Goal: Obtain resource: Download file/media

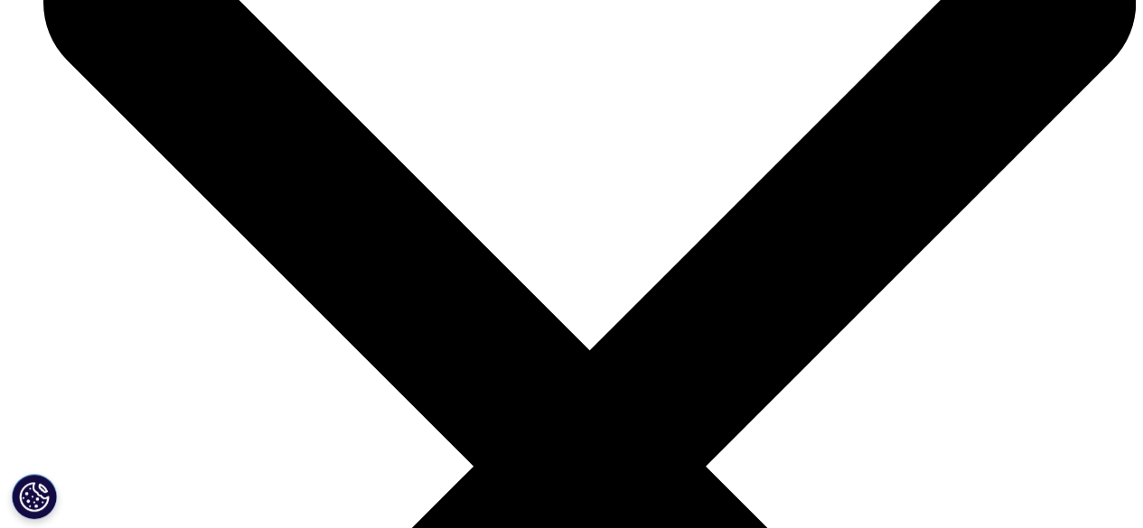
scroll to position [4336, 0]
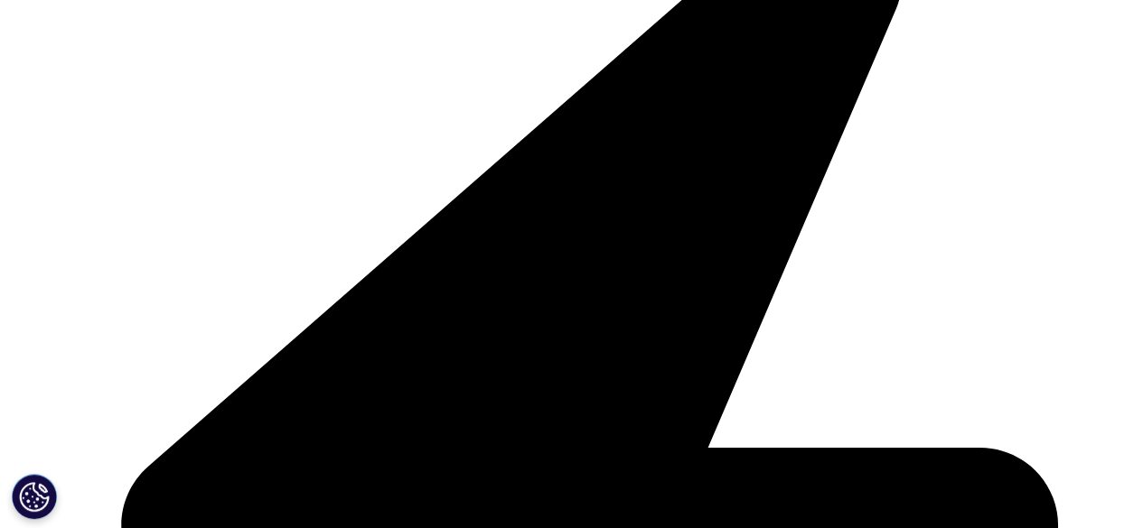
scroll to position [3975, 0]
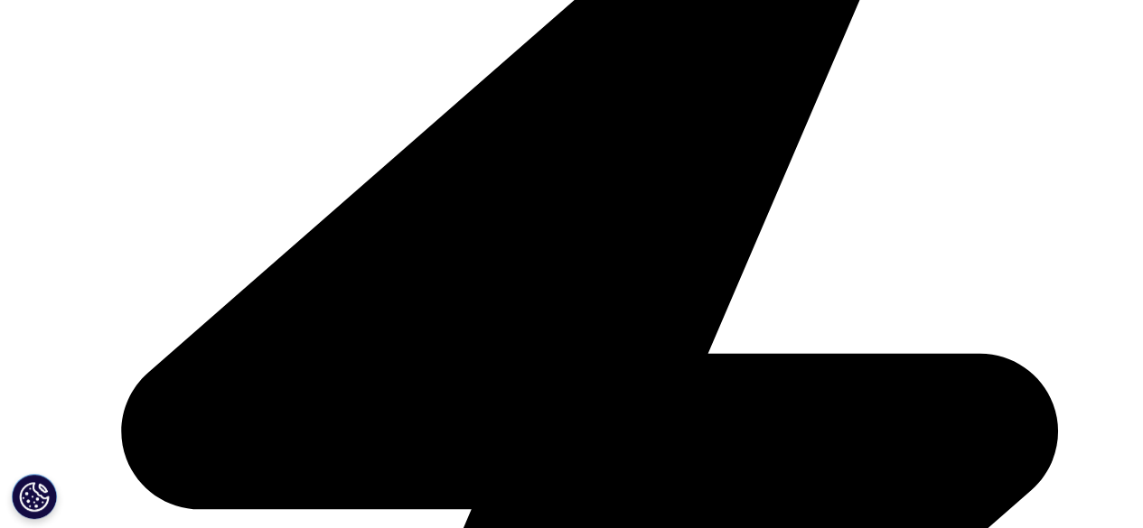
drag, startPoint x: 89, startPoint y: 229, endPoint x: 764, endPoint y: 243, distance: 675.9
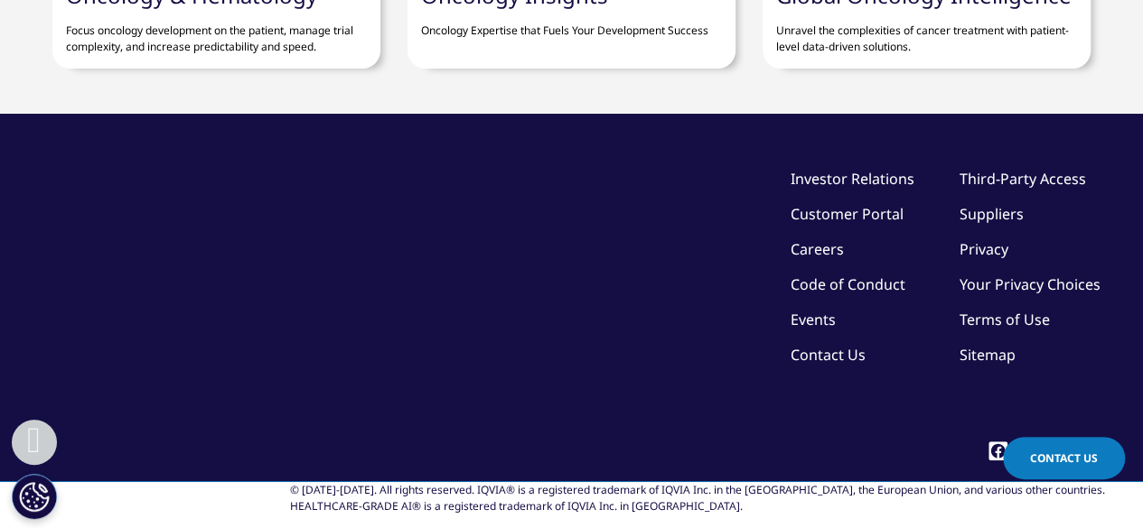
scroll to position [6414, 0]
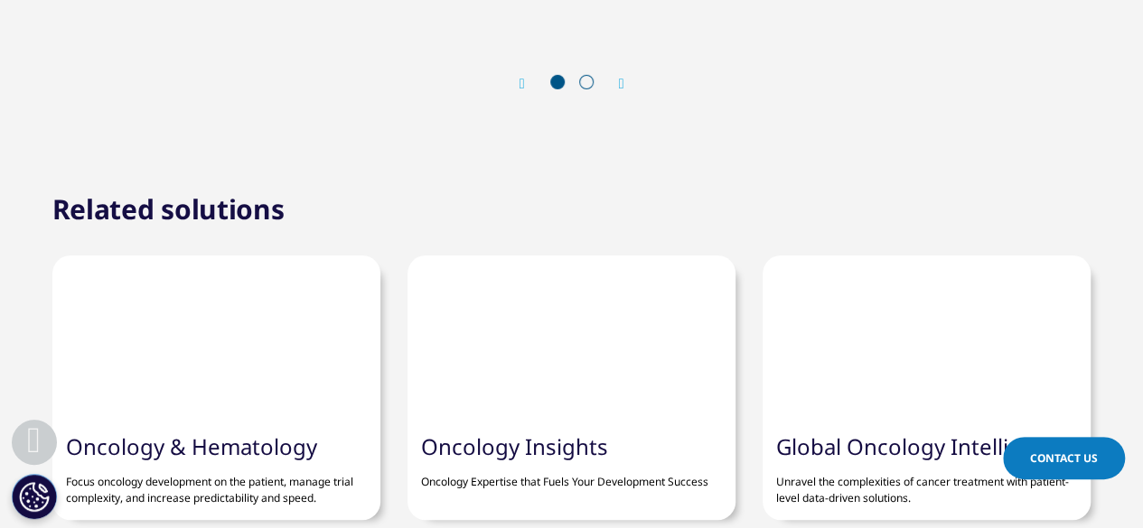
drag, startPoint x: 40, startPoint y: 210, endPoint x: 408, endPoint y: 240, distance: 369.8
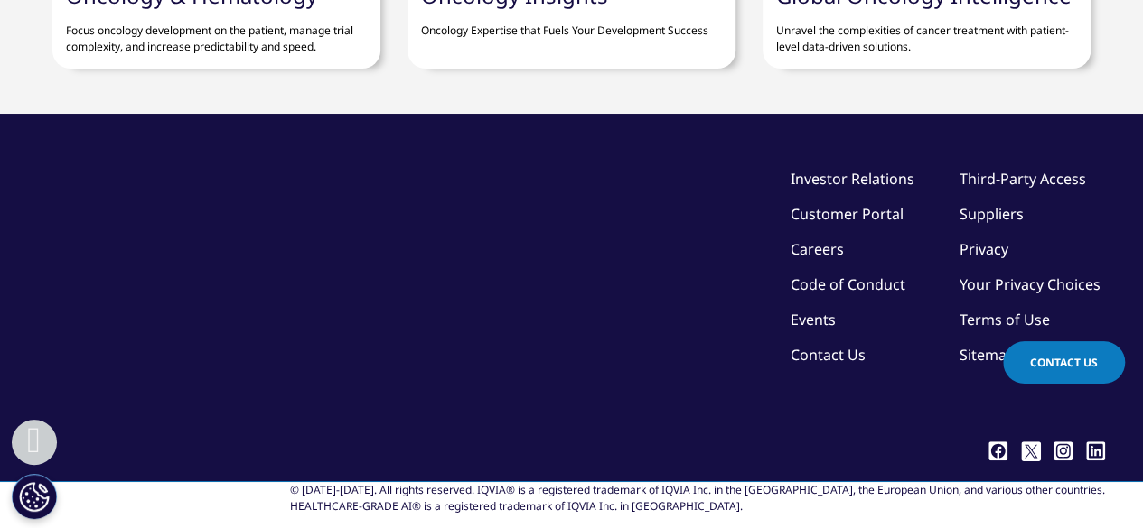
scroll to position [7589, 0]
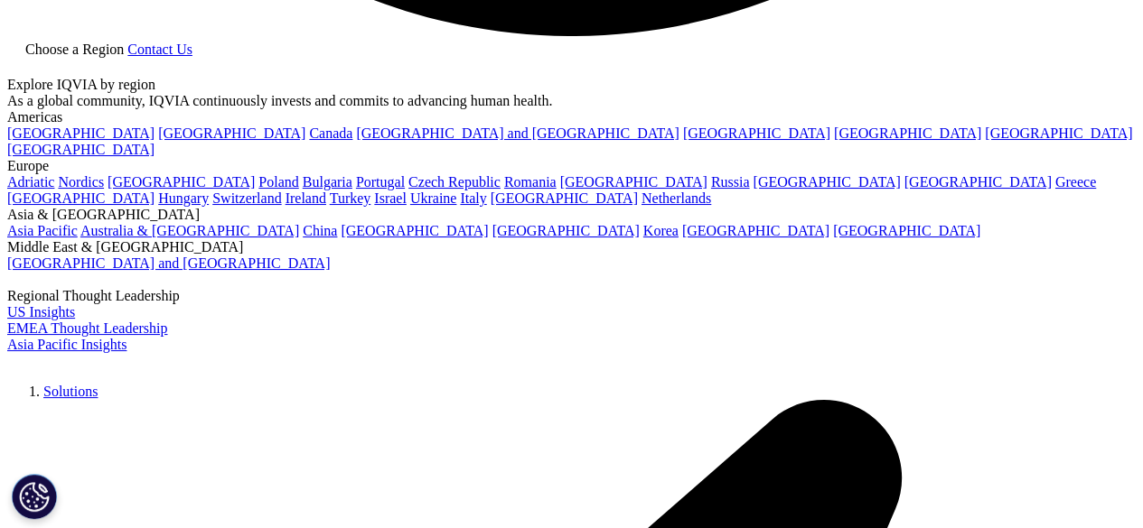
scroll to position [3433, 0]
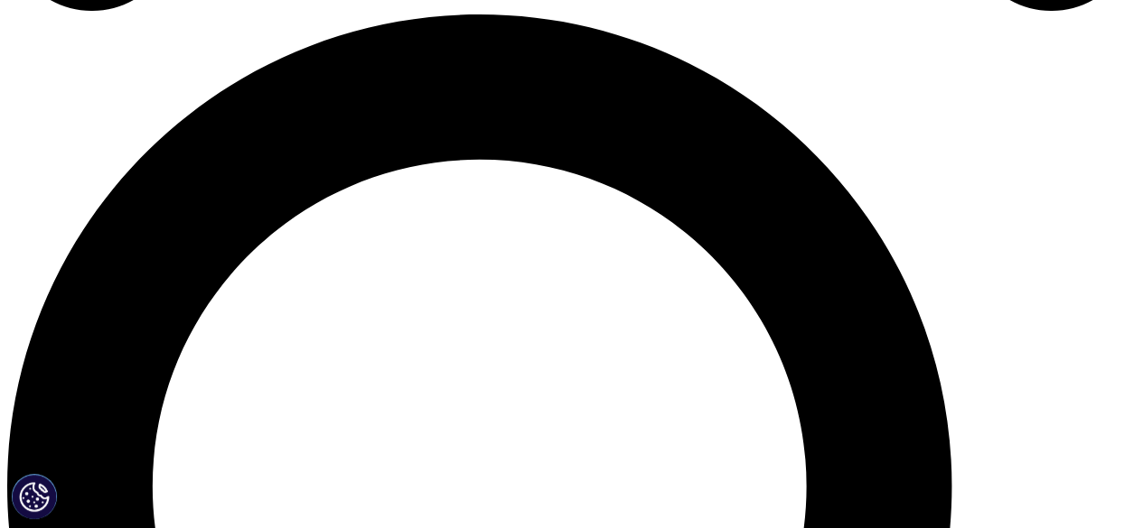
scroll to position [1686, 0]
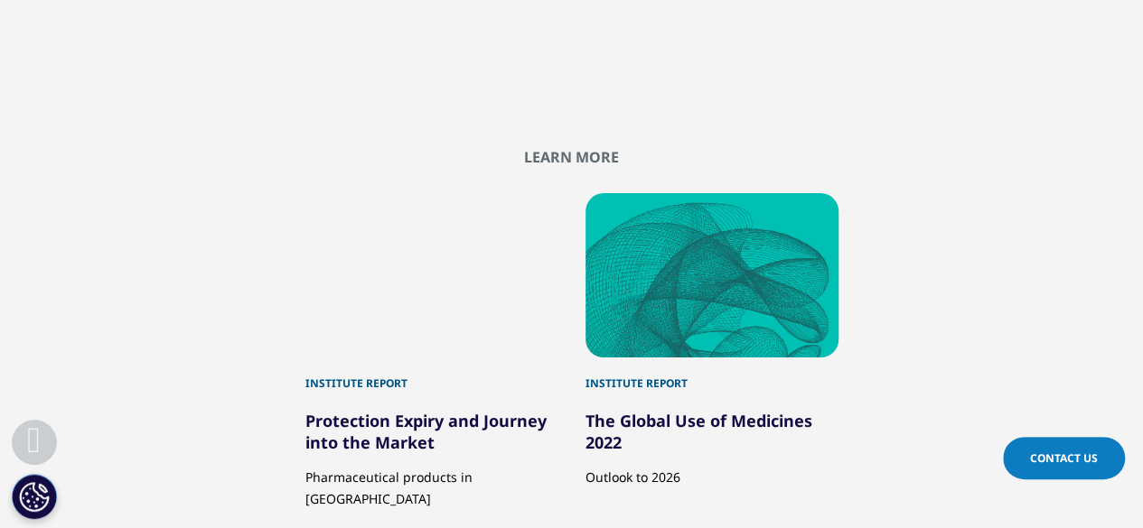
scroll to position [5159, 0]
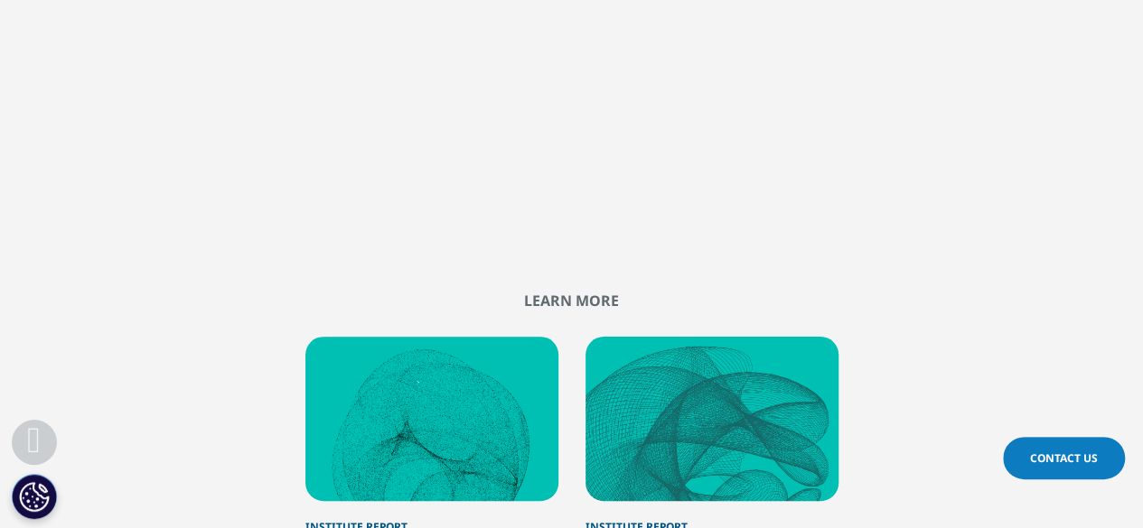
drag, startPoint x: 792, startPoint y: 165, endPoint x: 885, endPoint y: 174, distance: 93.5
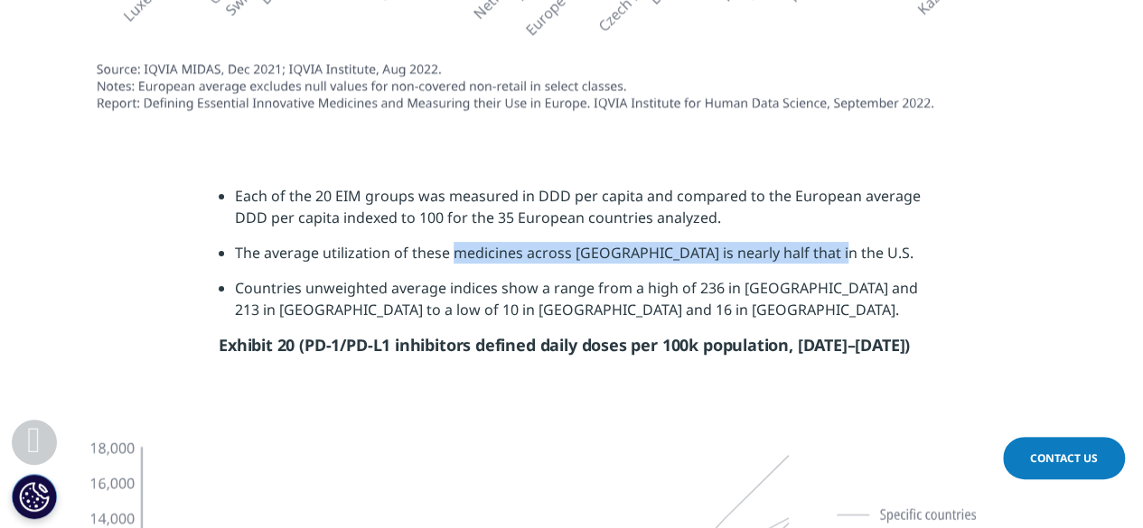
click at [656, 242] on li "The average utilization of these medicines across [GEOGRAPHIC_DATA] is nearly h…" at bounding box center [579, 259] width 689 height 35
drag, startPoint x: 234, startPoint y: 163, endPoint x: 853, endPoint y: 168, distance: 618.9
click at [853, 242] on li "The average utilization of these medicines across [GEOGRAPHIC_DATA] is nearly h…" at bounding box center [579, 259] width 689 height 35
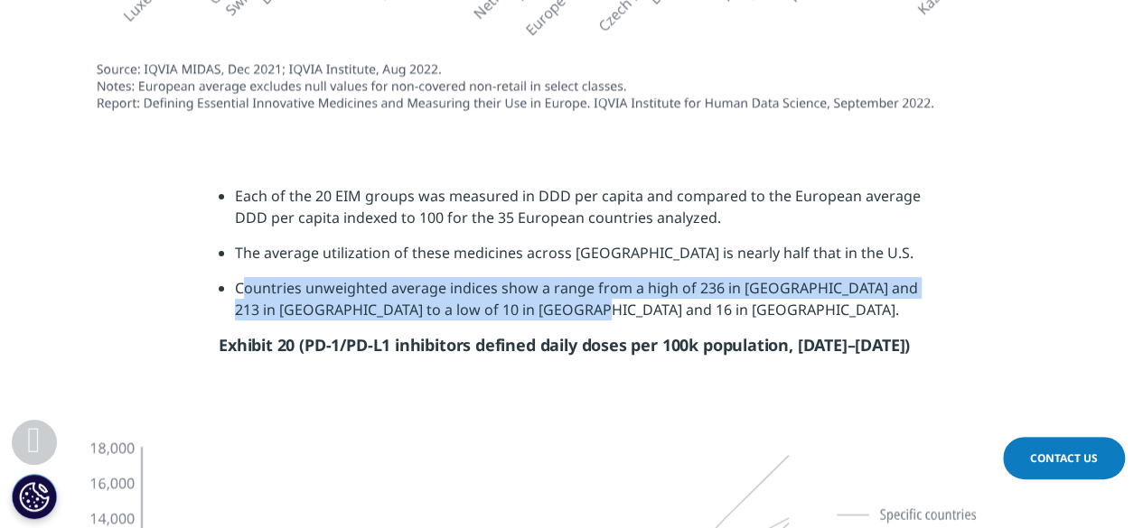
drag, startPoint x: 241, startPoint y: 196, endPoint x: 677, endPoint y: 218, distance: 436.0
click at [677, 277] on li "Countries unweighted average indices show a range from a high of 236 in [GEOGRA…" at bounding box center [579, 305] width 689 height 57
drag, startPoint x: 560, startPoint y: 218, endPoint x: 237, endPoint y: 202, distance: 323.8
click at [237, 277] on li "Countries unweighted average indices show a range from a high of 236 in [GEOGRA…" at bounding box center [579, 305] width 689 height 57
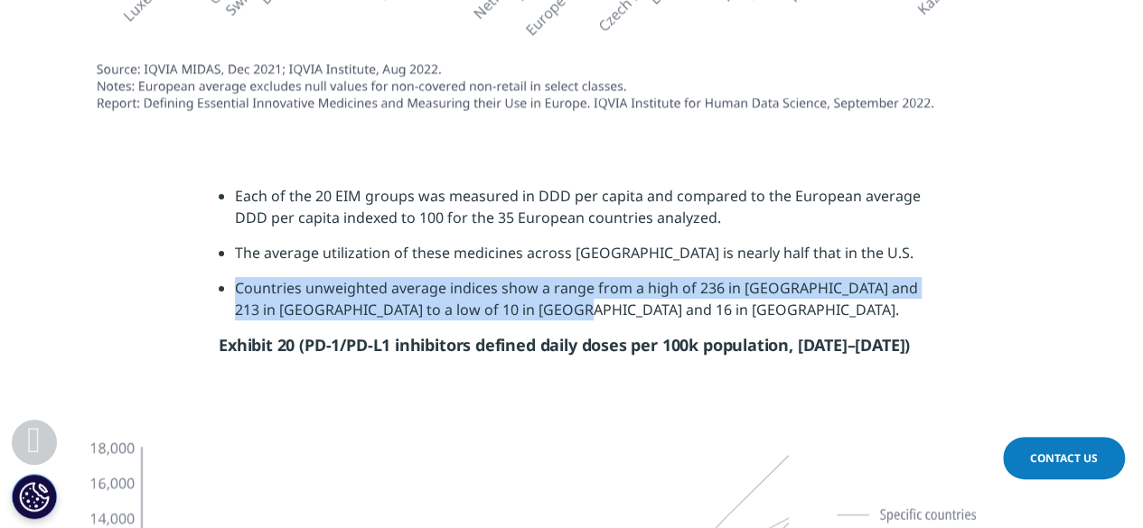
drag, startPoint x: 234, startPoint y: 104, endPoint x: 855, endPoint y: 131, distance: 621.2
click at [855, 185] on li "Each of the 20 EIM groups was measured in DDD per capita and compared to the Eu…" at bounding box center [579, 213] width 689 height 57
drag, startPoint x: 236, startPoint y: 199, endPoint x: 603, endPoint y: 221, distance: 367.5
click at [603, 277] on li "Countries unweighted average indices show a range from a high of 236 in [GEOGRA…" at bounding box center [579, 305] width 689 height 57
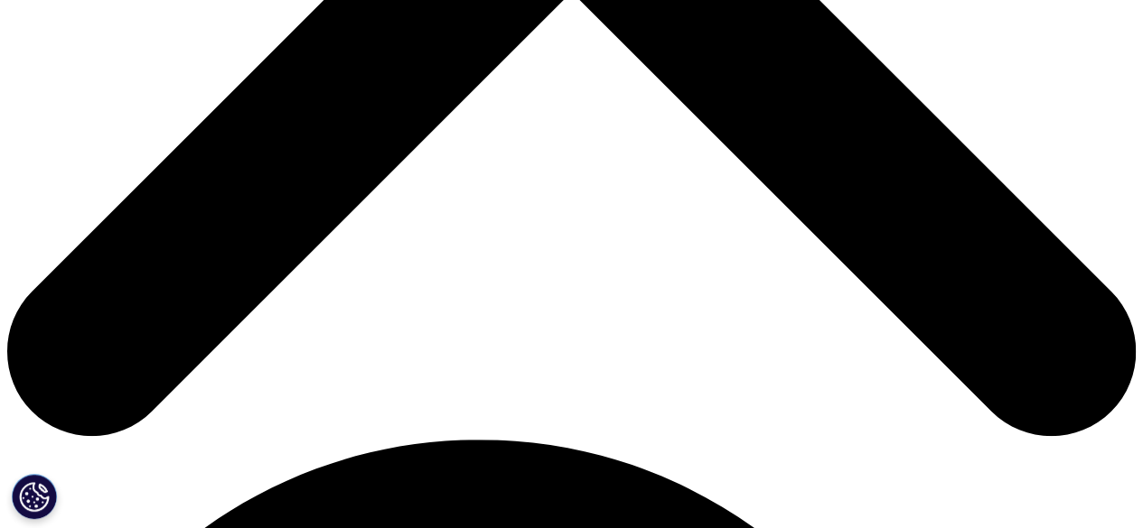
scroll to position [903, 0]
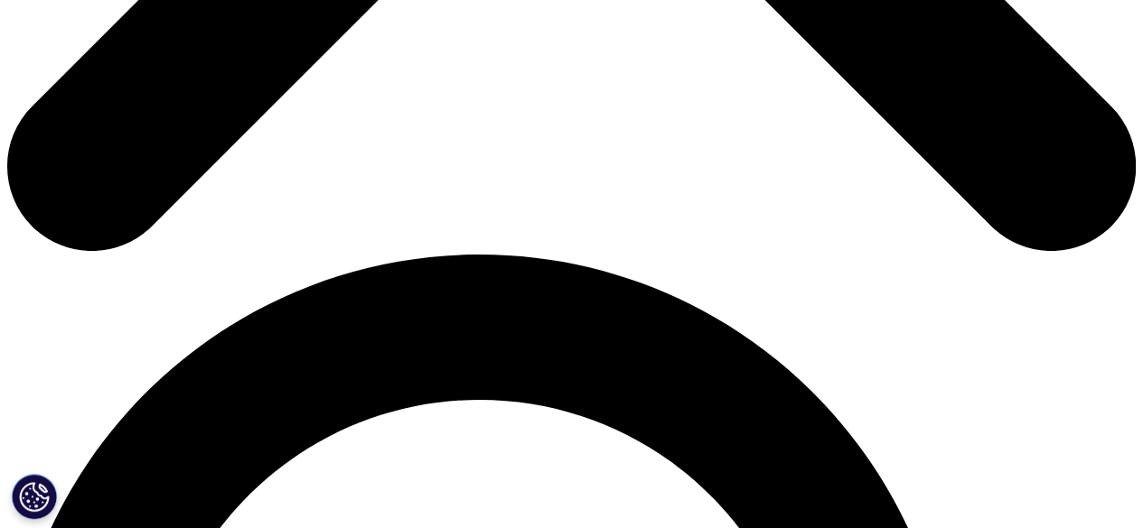
type input "Bhavya"
type input "Gangwani"
type input "bhavya.gangwani@zs.com"
type input "ZS"
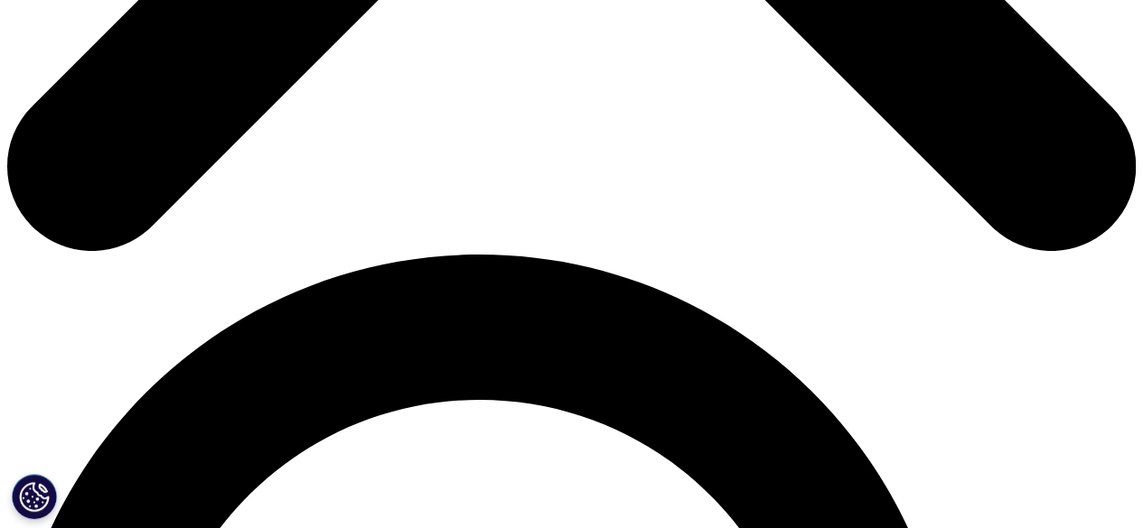
select select "[GEOGRAPHIC_DATA]"
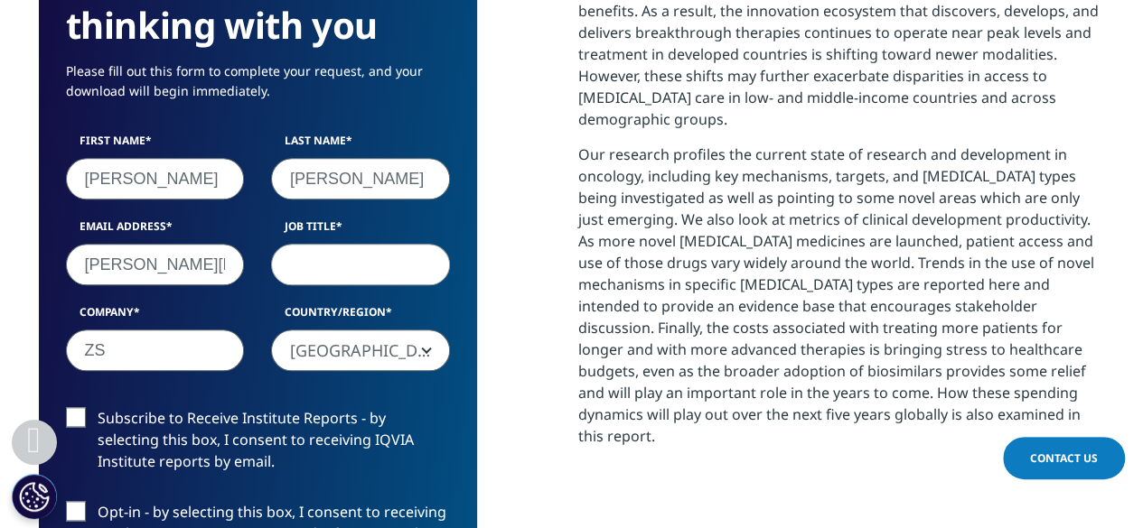
click at [167, 265] on input "bhavya.gangwani@zs.com" at bounding box center [155, 265] width 179 height 42
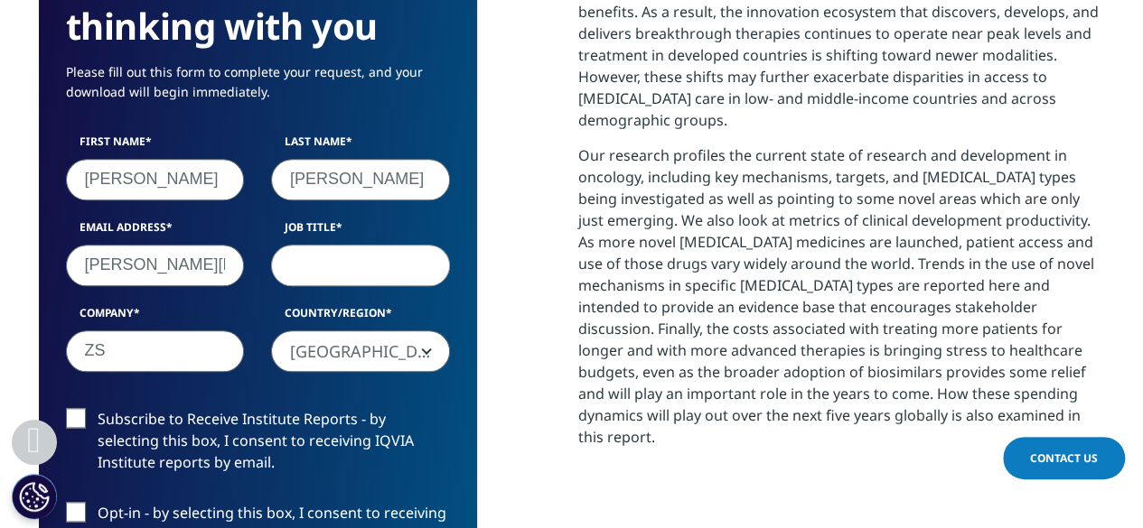
click at [101, 457] on label "Subscribe to Receive Institute Reports - by selecting this box, I consent to re…" at bounding box center [258, 445] width 384 height 75
click at [98, 408] on input "Subscribe to Receive Institute Reports - by selecting this box, I consent to re…" at bounding box center [98, 408] width 0 height 0
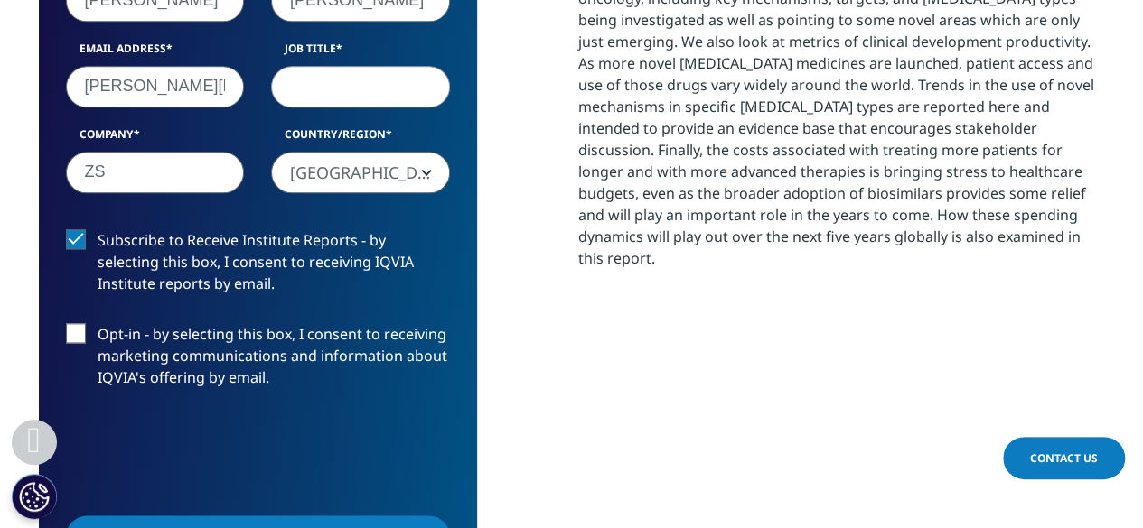
scroll to position [1084, 0]
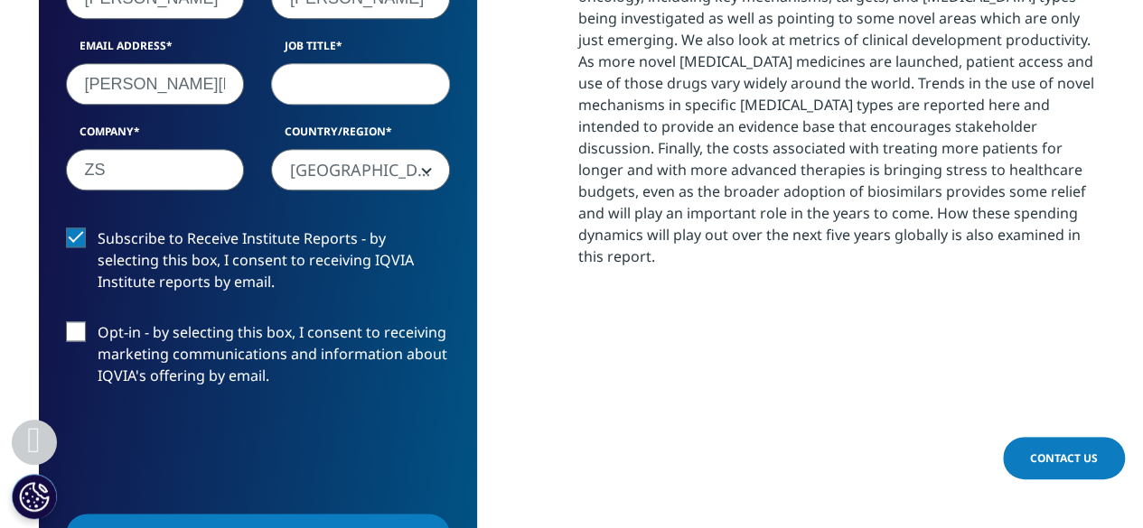
click at [78, 238] on label "Subscribe to Receive Institute Reports - by selecting this box, I consent to re…" at bounding box center [258, 265] width 384 height 75
click at [98, 228] on input "Subscribe to Receive Institute Reports - by selecting this box, I consent to re…" at bounding box center [98, 228] width 0 height 0
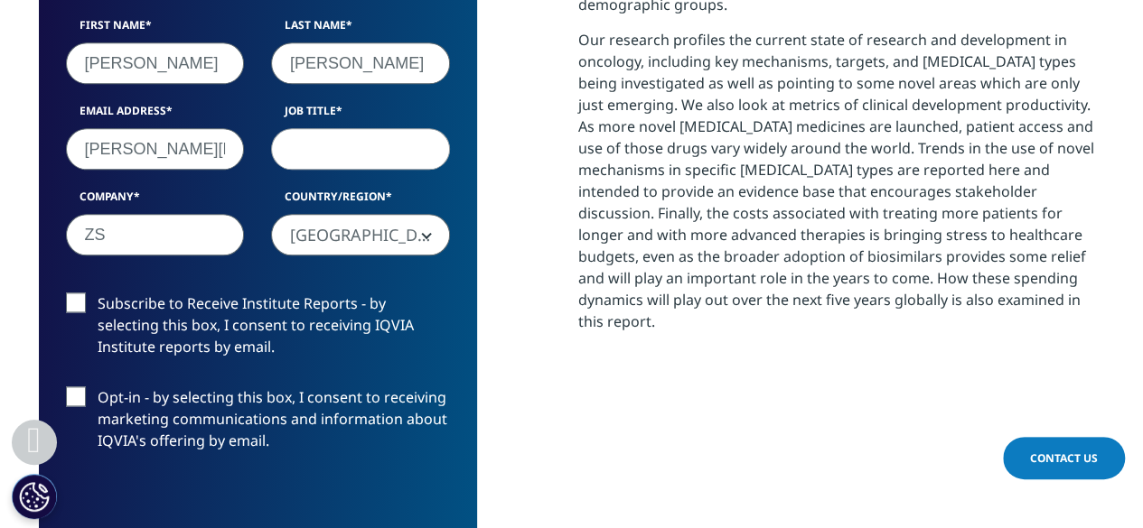
scroll to position [903, 0]
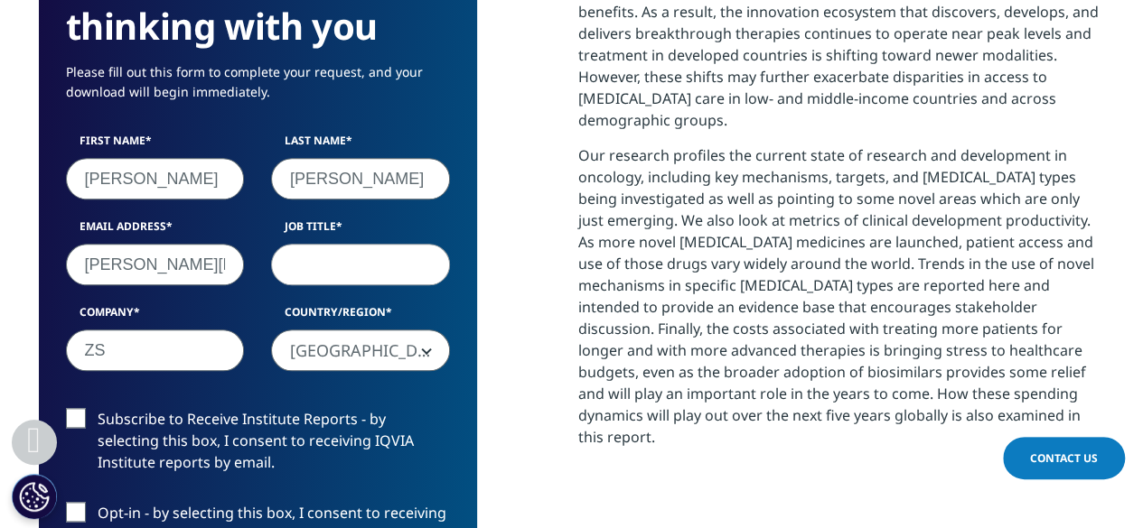
click at [327, 264] on input "Job Title" at bounding box center [360, 265] width 179 height 42
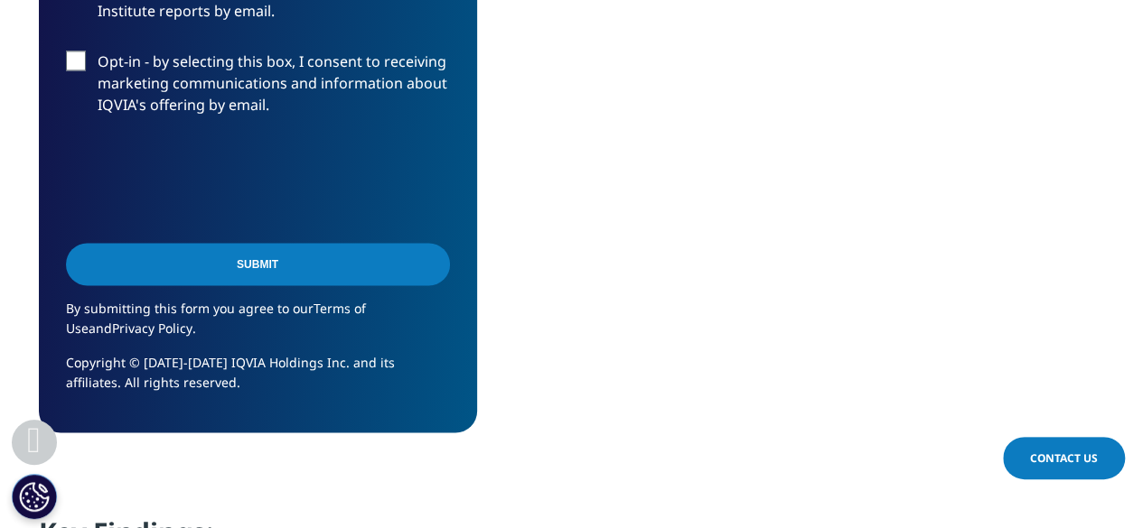
type input "AC"
click at [314, 276] on input "Submit" at bounding box center [258, 264] width 384 height 42
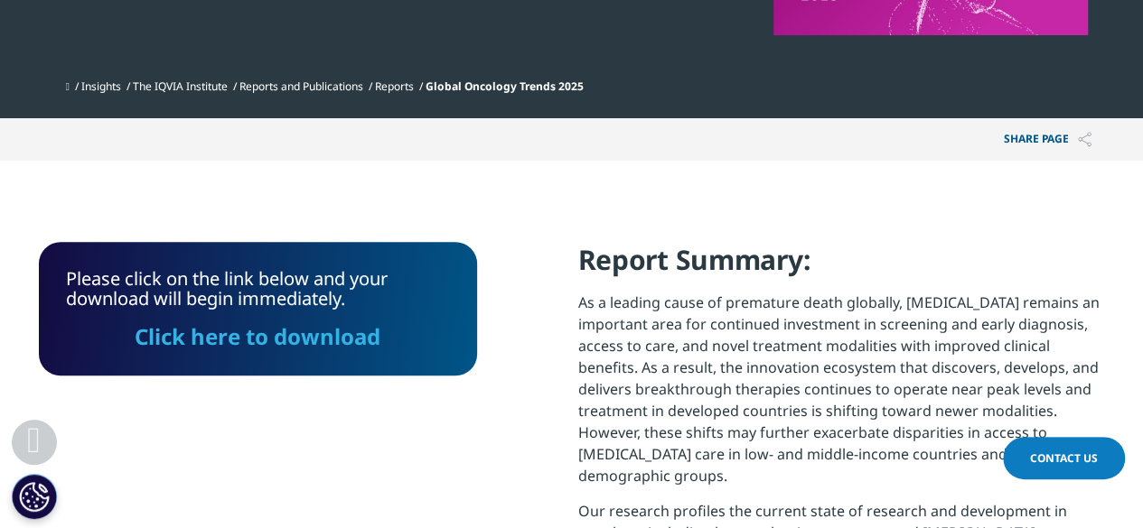
scroll to position [546, 0]
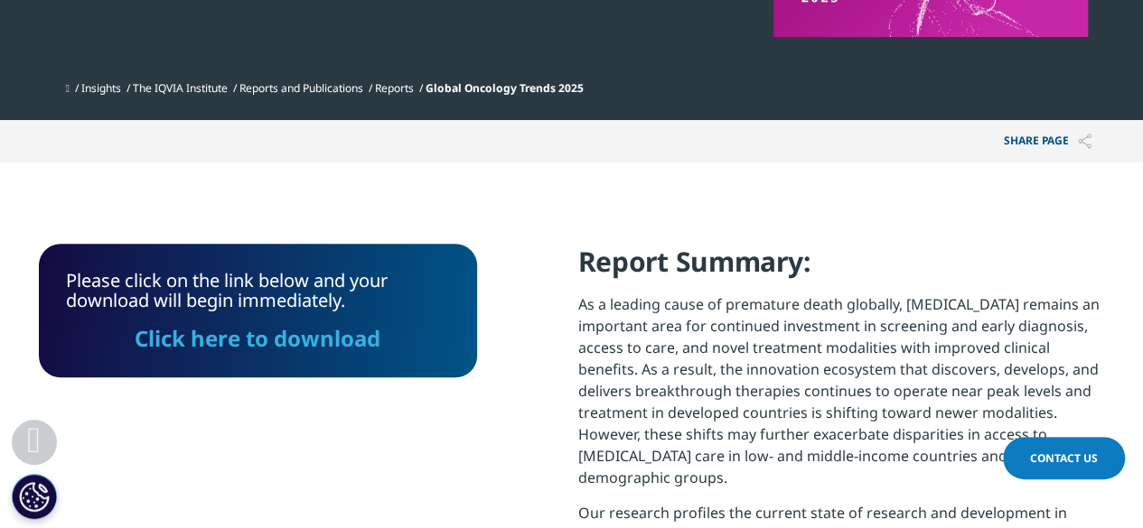
click at [306, 339] on link "Click here to download" at bounding box center [258, 338] width 246 height 30
